Goal: Check status: Check status

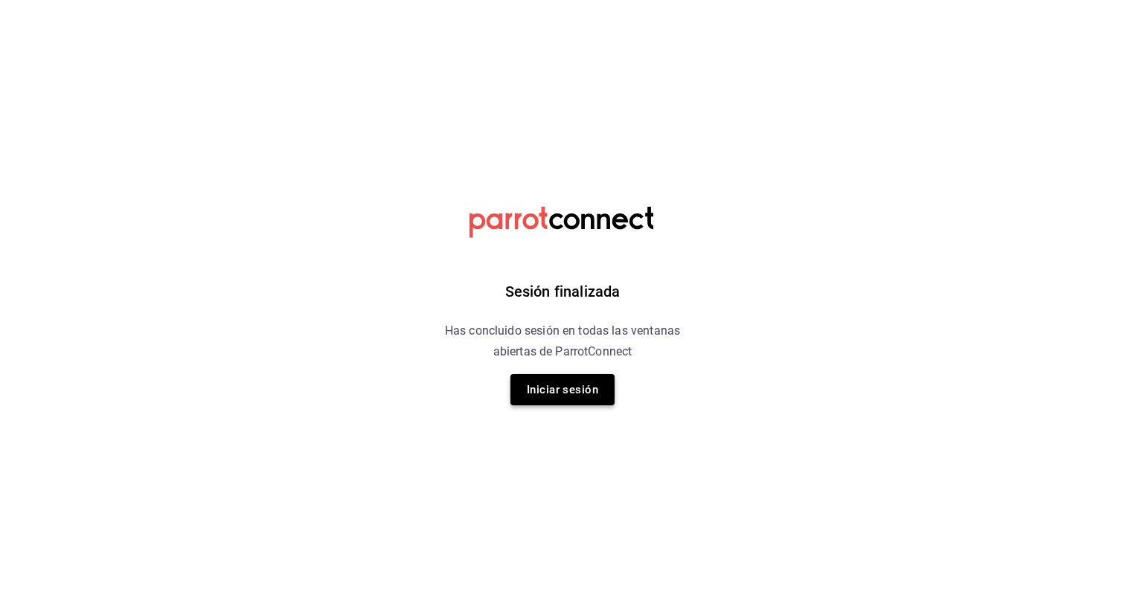
click at [550, 388] on button "Iniciar sesión" at bounding box center [562, 389] width 104 height 31
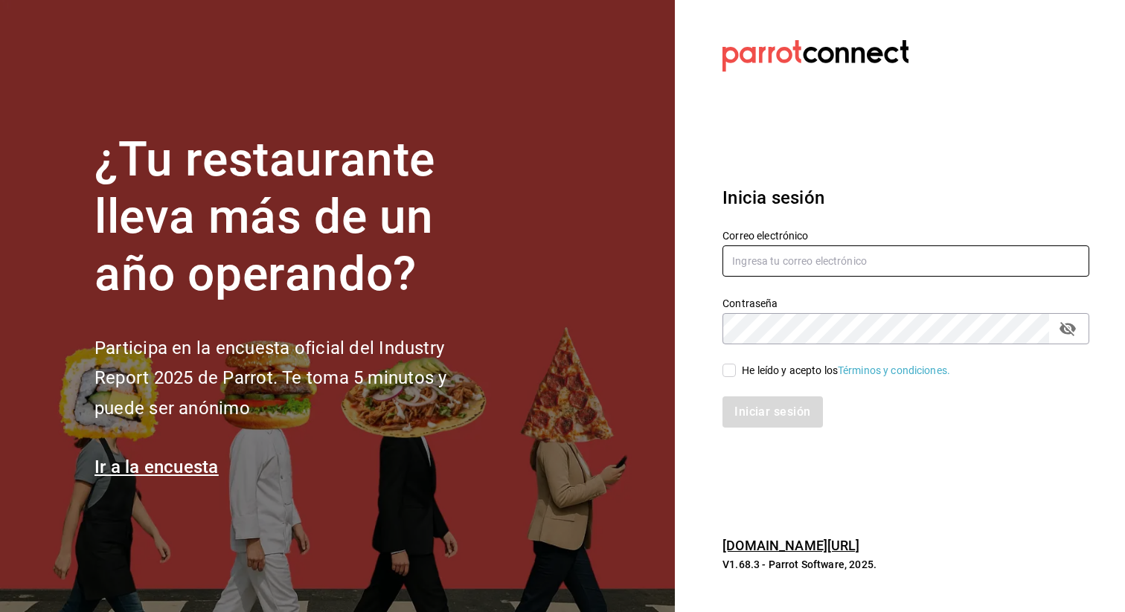
type input "[EMAIL_ADDRESS][DOMAIN_NAME]"
click at [731, 373] on input "He leído y acepto los Términos y condiciones." at bounding box center [728, 370] width 13 height 13
checkbox input "true"
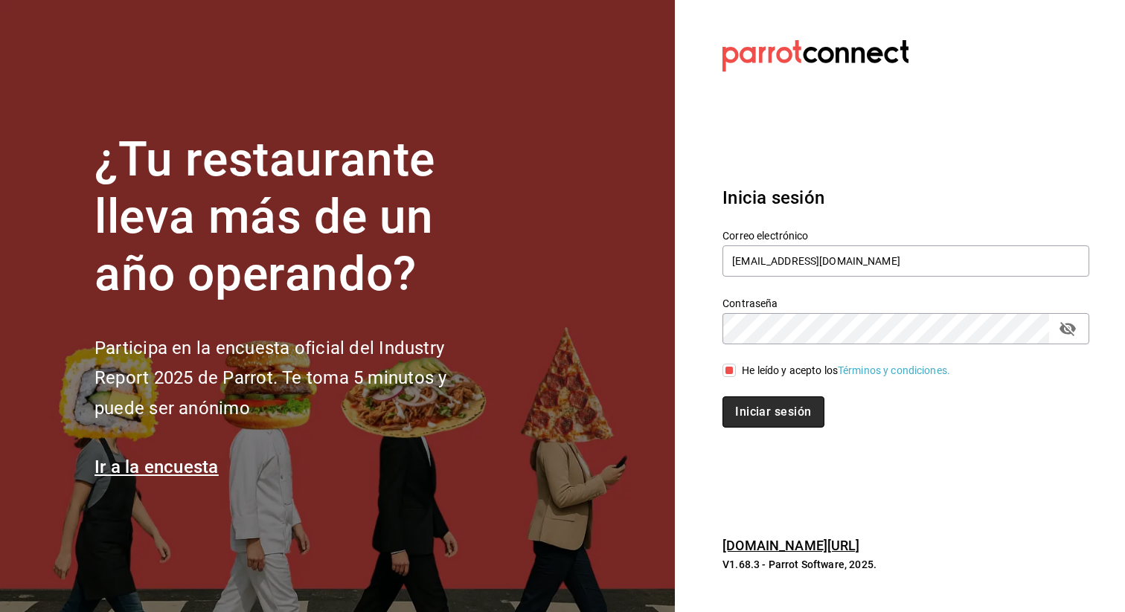
click at [752, 418] on button "Iniciar sesión" at bounding box center [772, 412] width 101 height 31
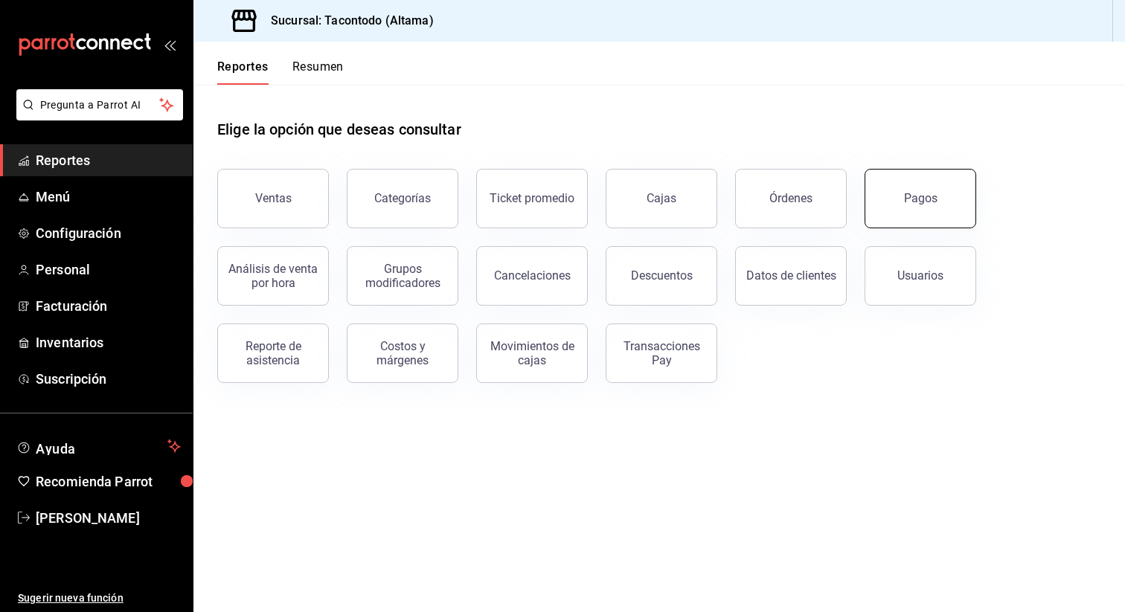
click at [883, 202] on button "Pagos" at bounding box center [920, 199] width 112 height 60
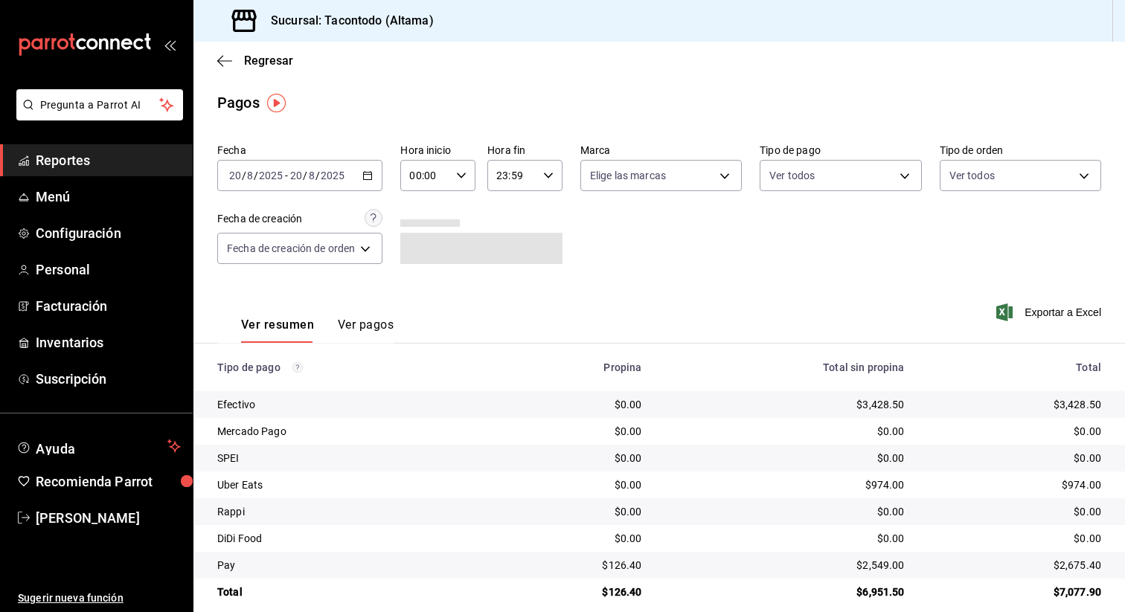
click at [551, 178] on icon "button" at bounding box center [548, 175] width 10 height 10
click at [509, 242] on span "15" at bounding box center [507, 241] width 13 height 12
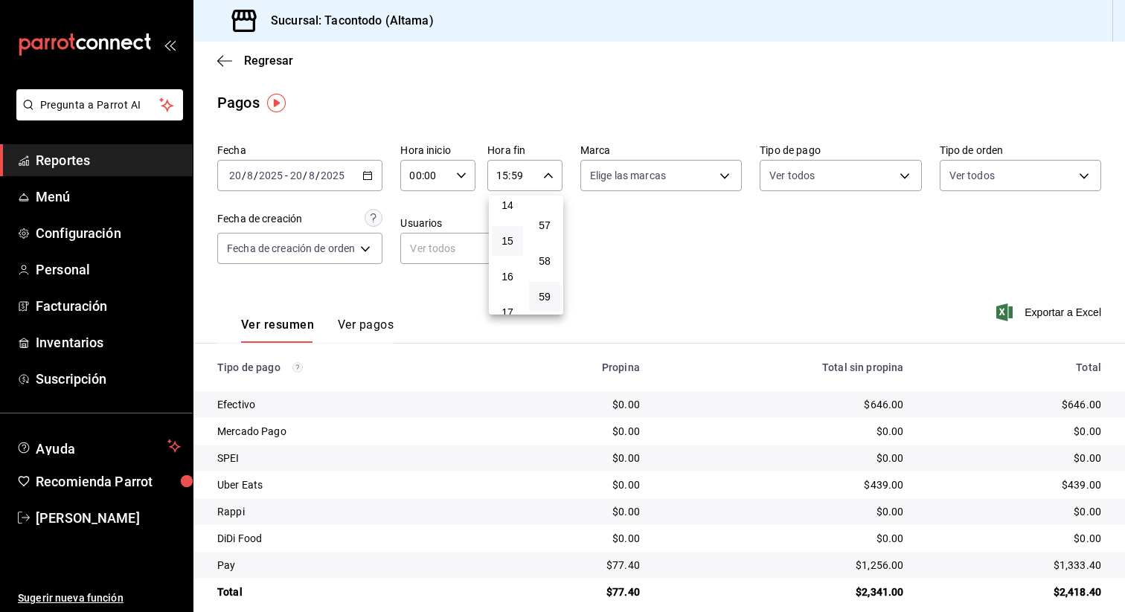
click at [635, 572] on div at bounding box center [562, 306] width 1125 height 612
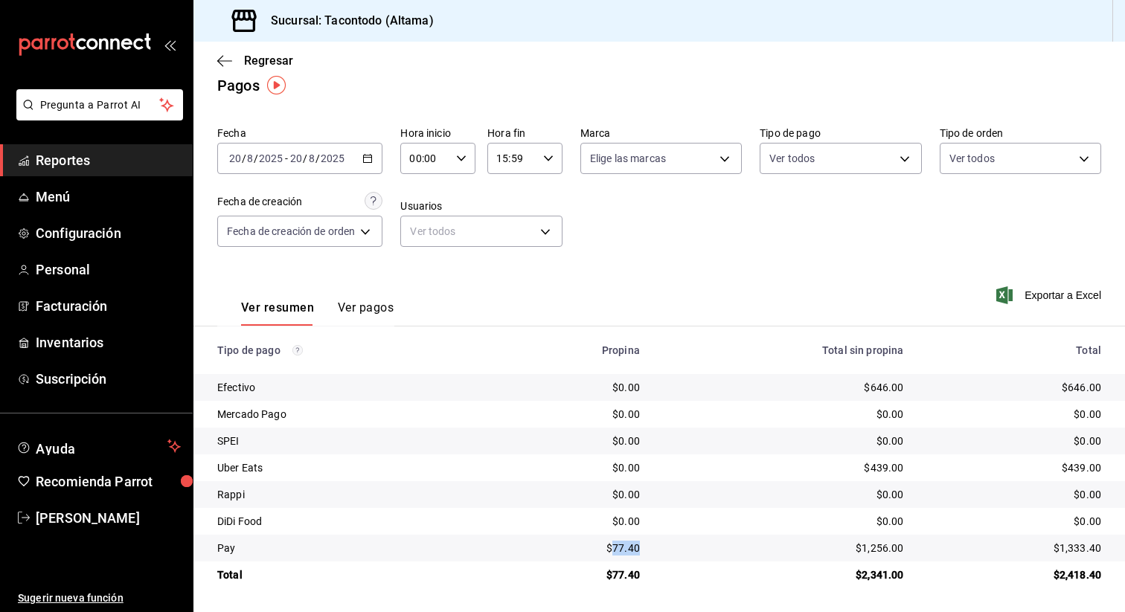
drag, startPoint x: 614, startPoint y: 549, endPoint x: 638, endPoint y: 548, distance: 23.8
click at [638, 548] on div "$77.40" at bounding box center [574, 548] width 131 height 15
copy div "77.40"
click at [554, 157] on div "15:59 Hora fin" at bounding box center [524, 158] width 75 height 31
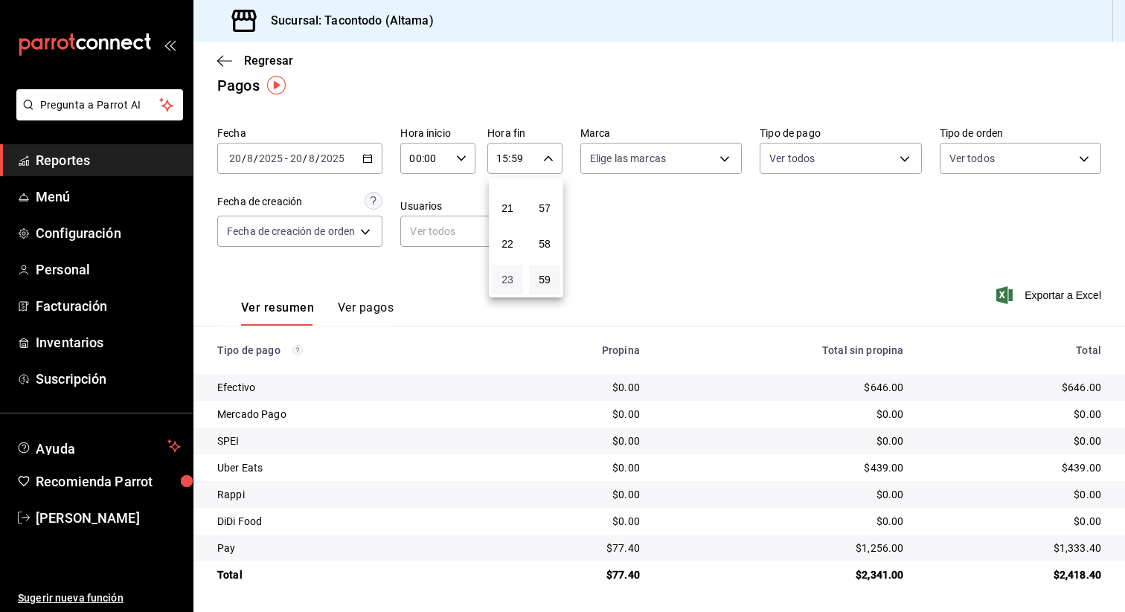
click at [509, 285] on span "23" at bounding box center [507, 280] width 13 height 12
type input "23:59"
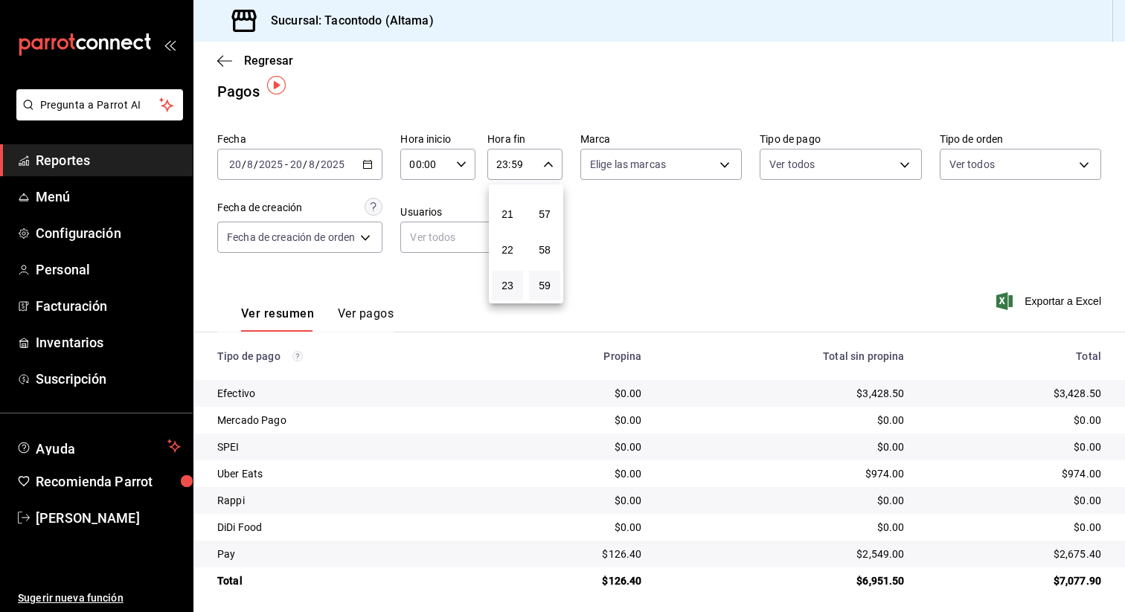
scroll to position [17, 0]
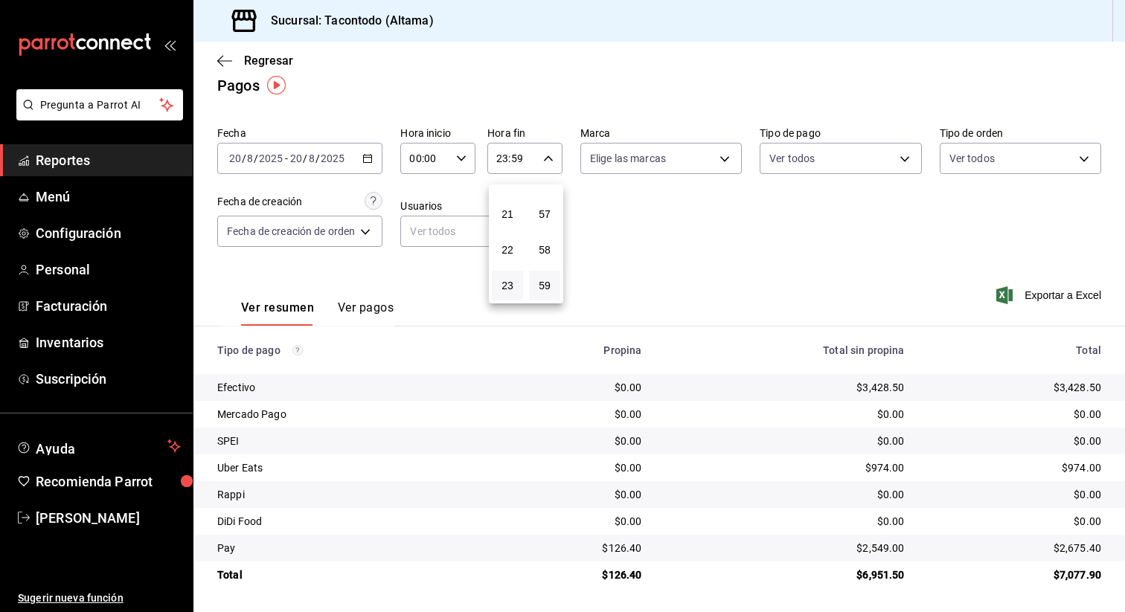
click at [467, 161] on div at bounding box center [562, 306] width 1125 height 612
click at [461, 158] on \(Stroke\) "button" at bounding box center [461, 157] width 9 height 5
click at [409, 242] on button "15" at bounding box center [420, 249] width 31 height 30
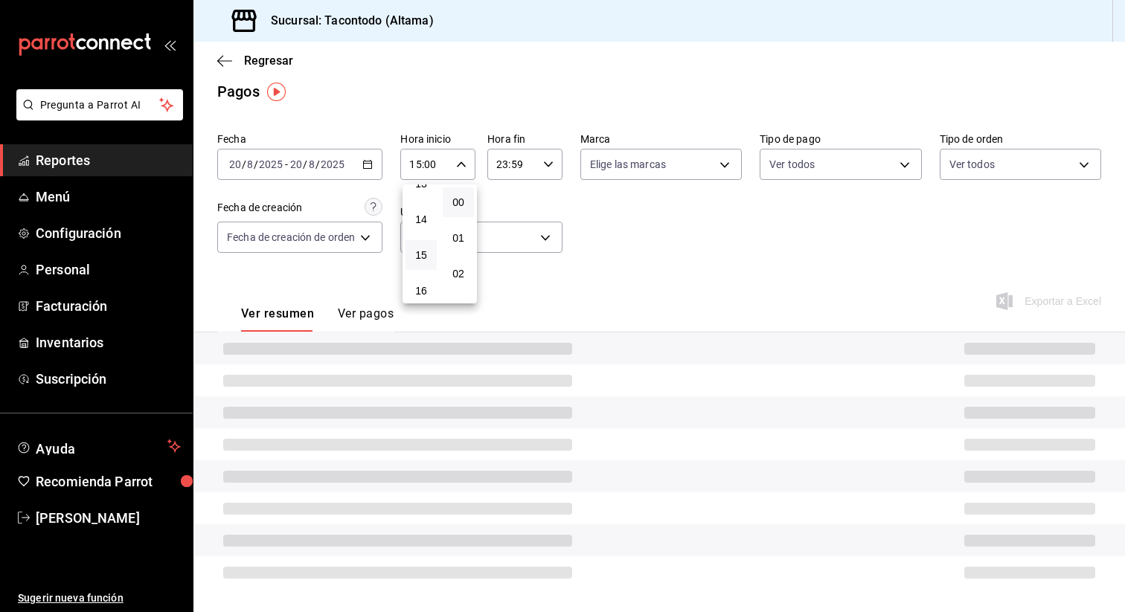
scroll to position [17, 0]
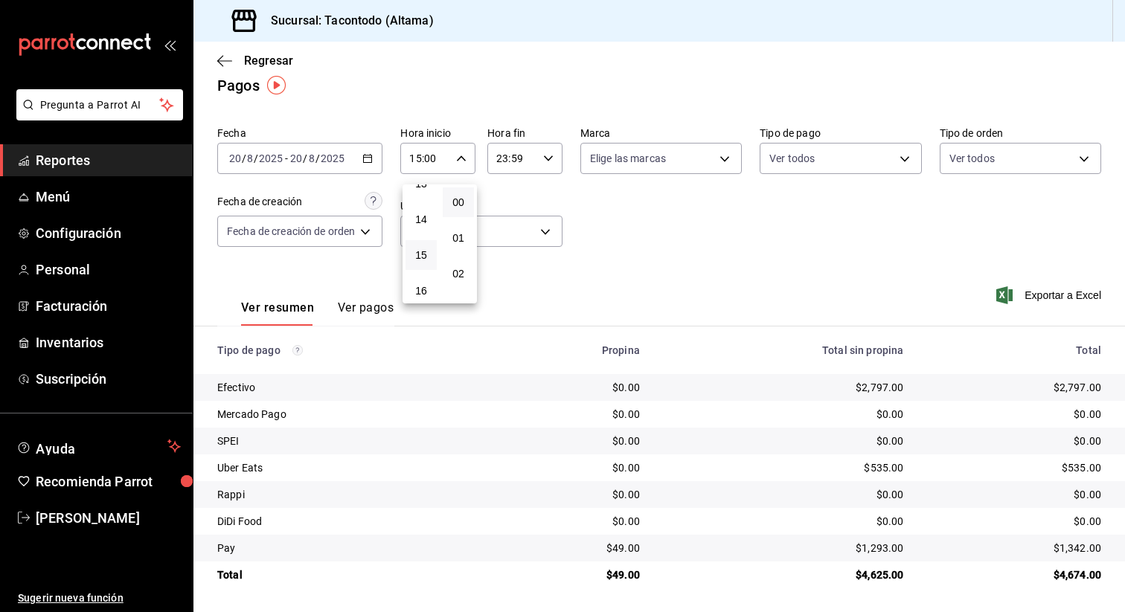
click at [682, 487] on div at bounding box center [562, 306] width 1125 height 612
drag, startPoint x: 613, startPoint y: 548, endPoint x: 634, endPoint y: 547, distance: 20.9
click at [634, 547] on div "$49.00" at bounding box center [574, 548] width 131 height 15
copy div "49.0"
click at [457, 155] on icon "button" at bounding box center [461, 158] width 10 height 10
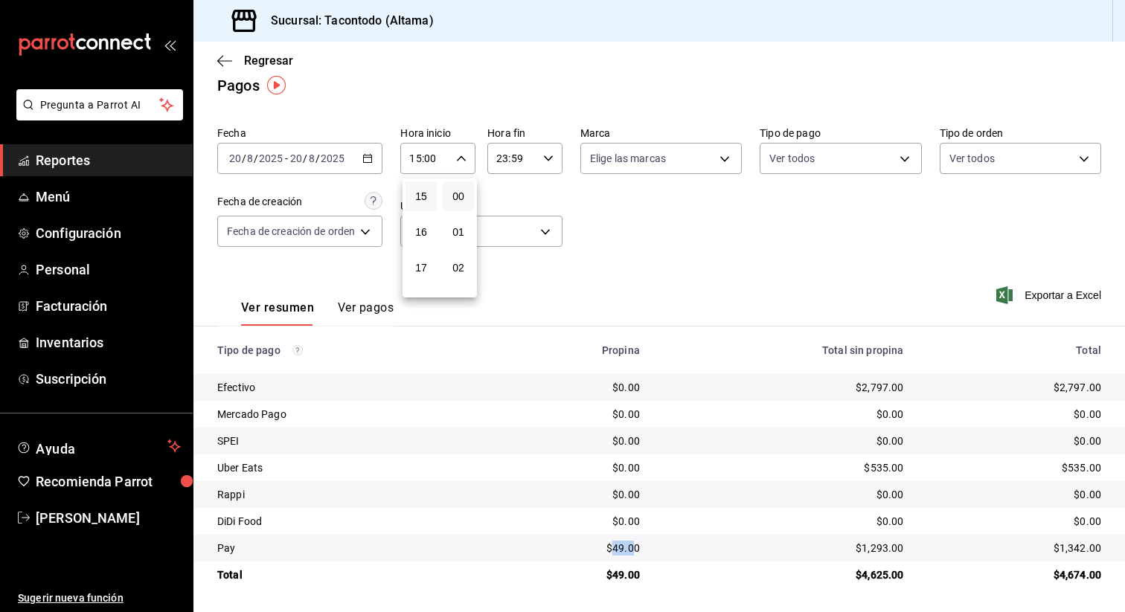
scroll to position [0, 0]
click at [423, 199] on span "00" at bounding box center [420, 196] width 13 height 12
type input "00:00"
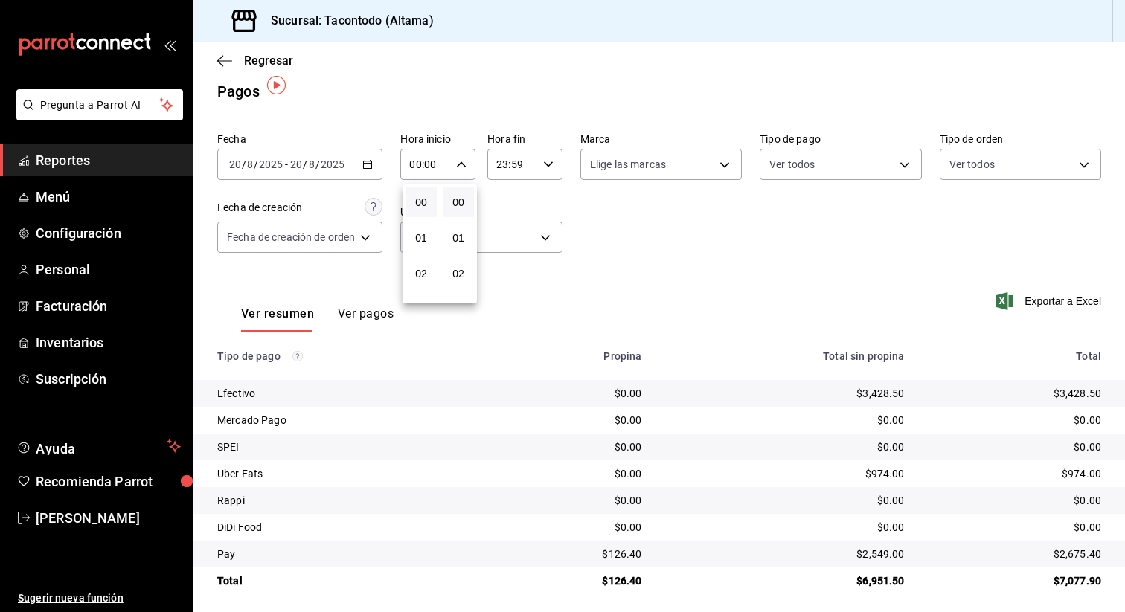
scroll to position [17, 0]
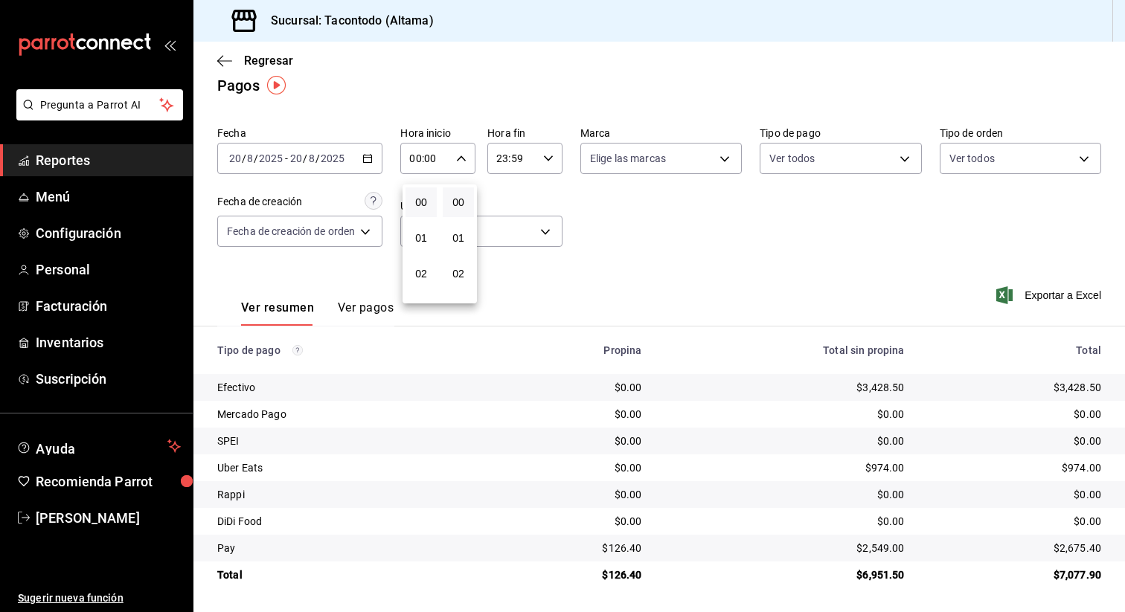
click at [864, 380] on div at bounding box center [562, 306] width 1125 height 612
drag, startPoint x: 864, startPoint y: 386, endPoint x: 909, endPoint y: 382, distance: 45.5
click at [909, 382] on td "$3,428.50" at bounding box center [784, 387] width 263 height 27
copy div "3,428.50"
drag, startPoint x: 870, startPoint y: 469, endPoint x: 895, endPoint y: 467, distance: 25.3
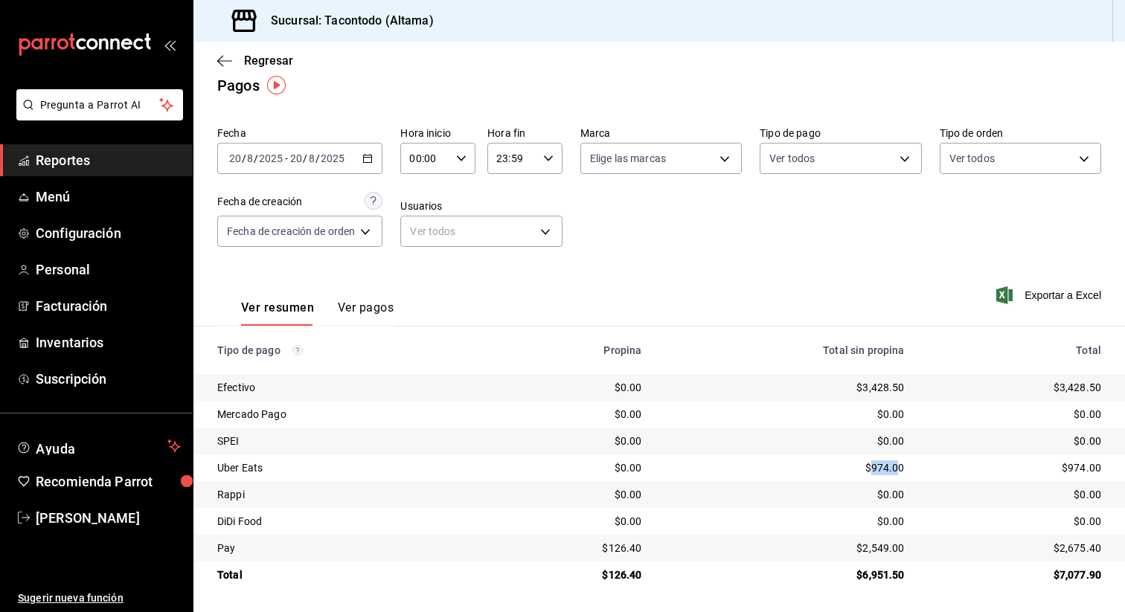
click at [895, 467] on div "$974.00" at bounding box center [784, 468] width 239 height 15
copy div "974.0"
drag, startPoint x: 864, startPoint y: 548, endPoint x: 897, endPoint y: 544, distance: 32.9
click at [897, 544] on div "$2,549.00" at bounding box center [784, 548] width 239 height 15
copy div "2,549.0"
